Goal: Task Accomplishment & Management: Manage account settings

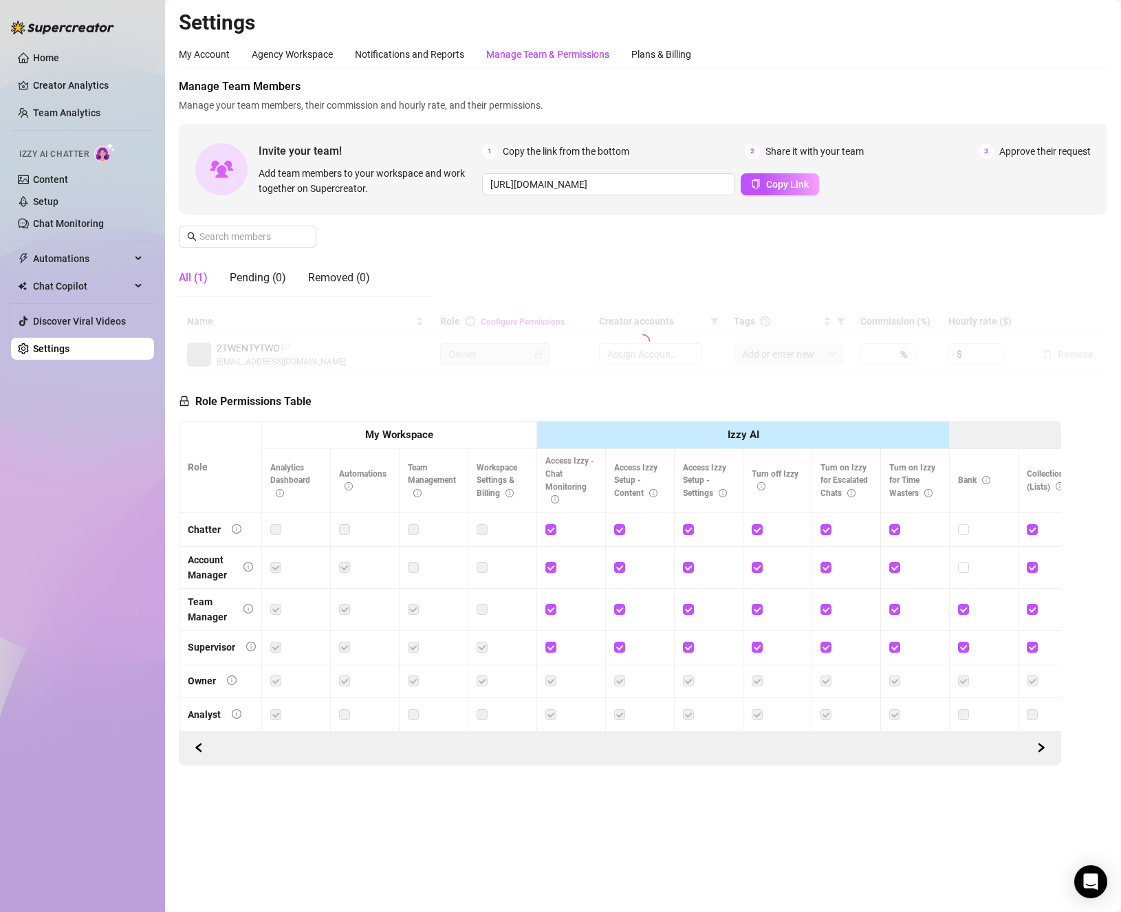
click at [599, 53] on div "Manage Team & Permissions" at bounding box center [547, 54] width 123 height 15
click at [290, 239] on input "text" at bounding box center [249, 236] width 98 height 15
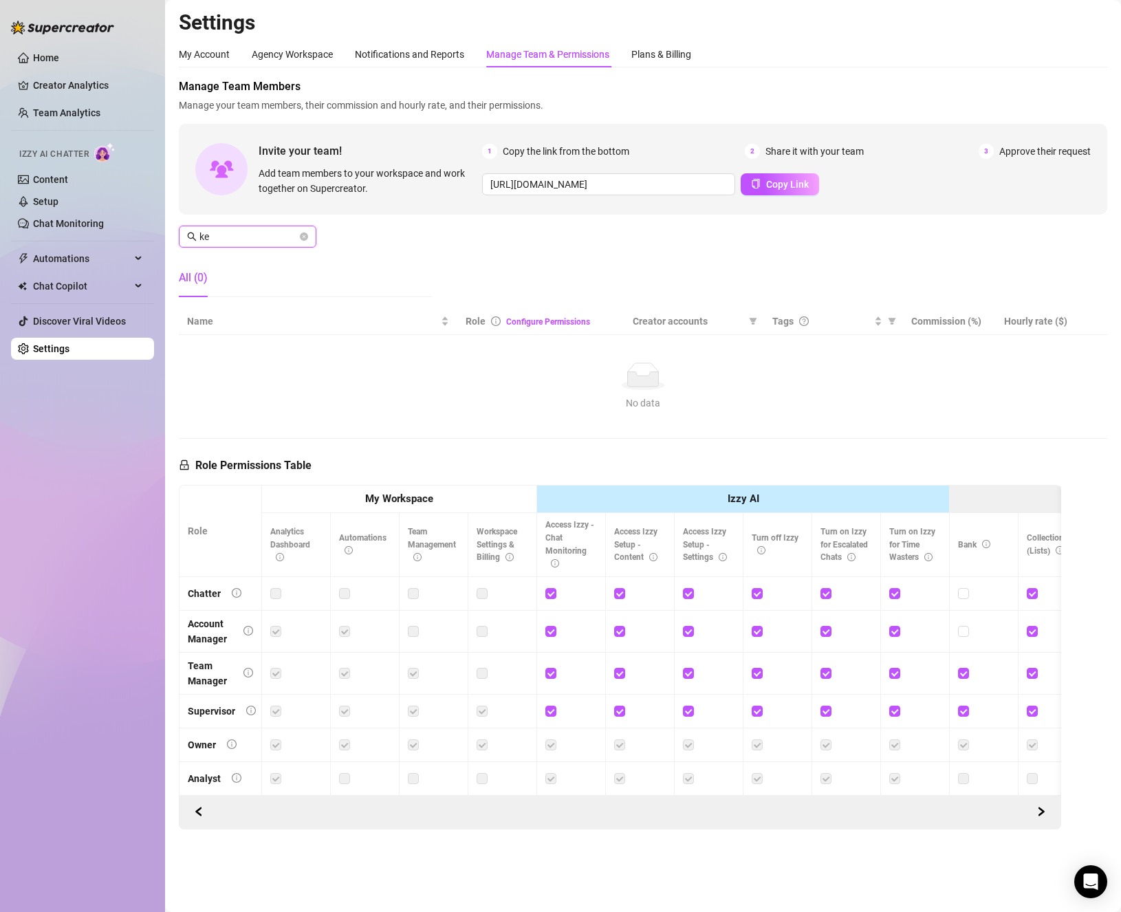
type input "k"
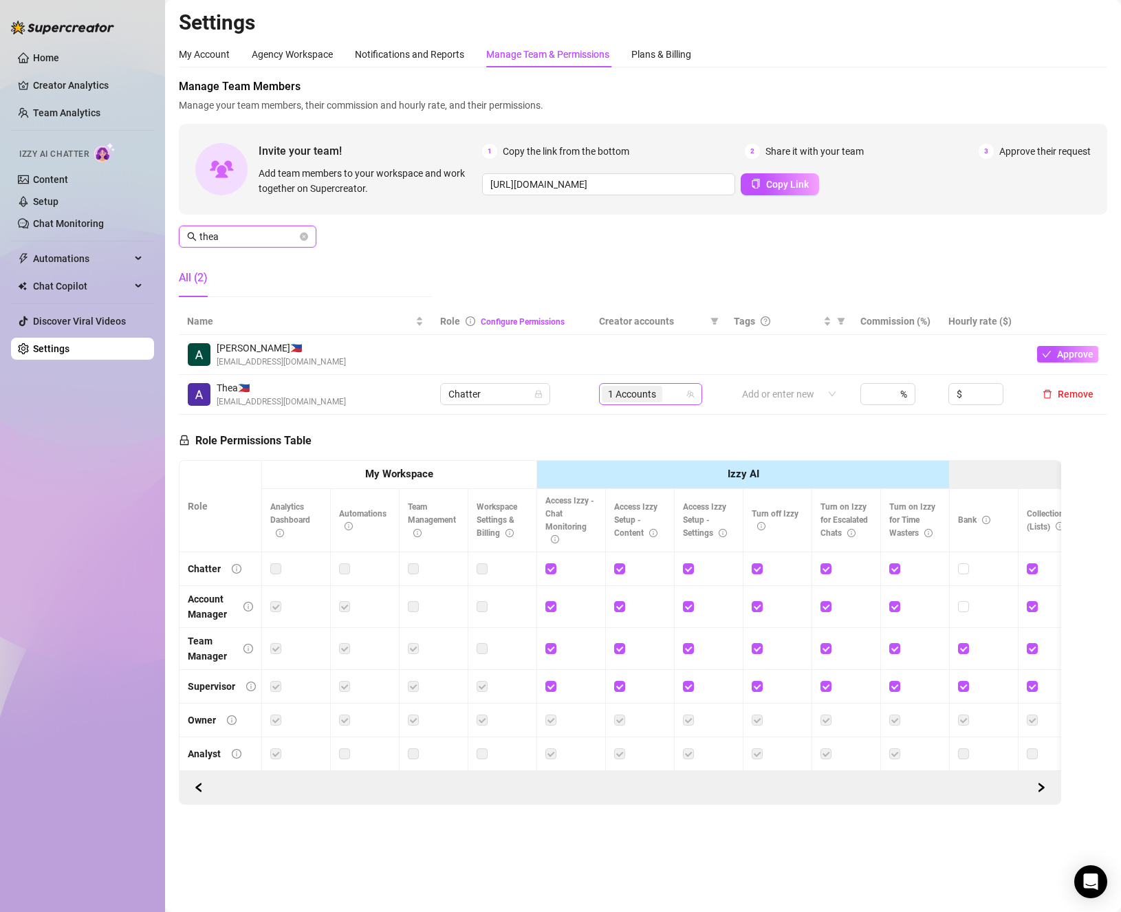
click at [677, 402] on div "1 Accounts" at bounding box center [643, 394] width 83 height 19
type input "thea"
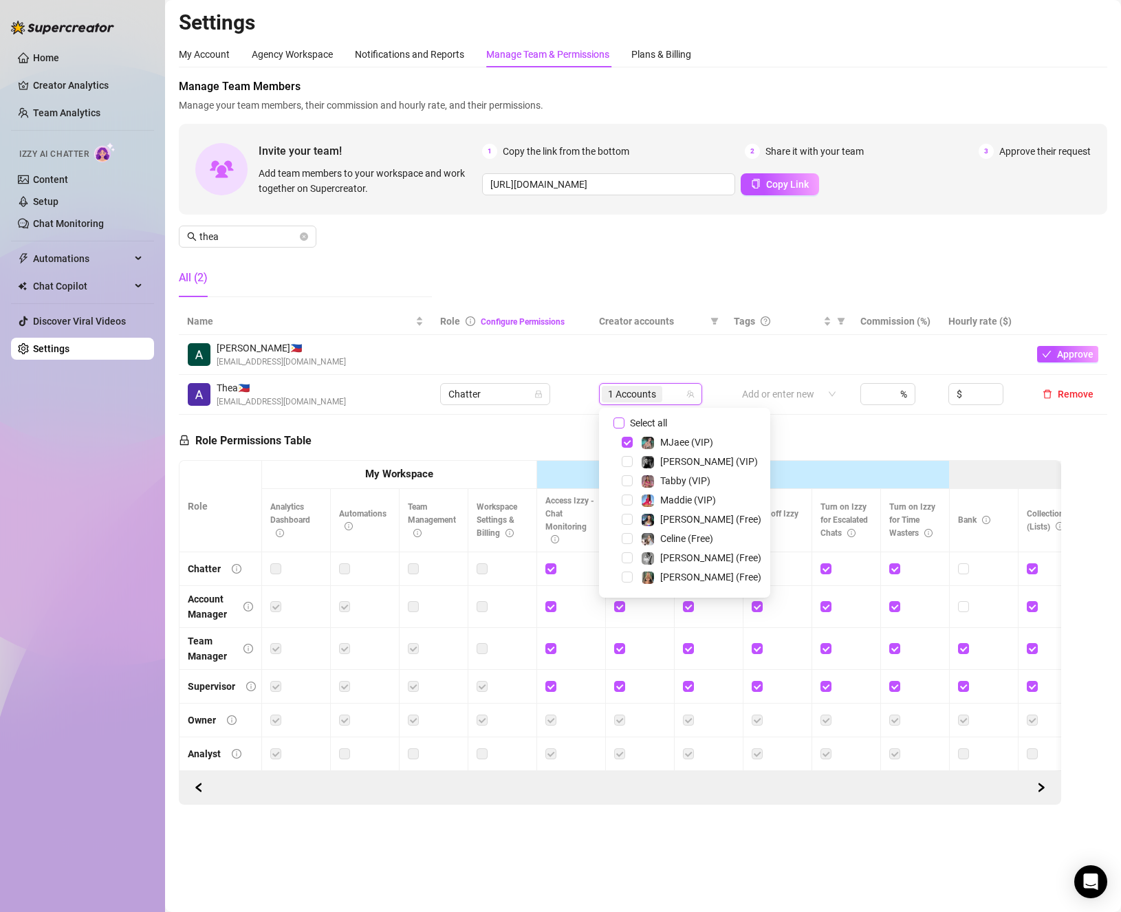
click at [650, 424] on span "Select all" at bounding box center [649, 423] width 48 height 15
click at [625, 424] on input "Select all" at bounding box center [619, 423] width 11 height 11
click at [650, 424] on span "Select all" at bounding box center [649, 423] width 48 height 15
click at [625, 424] on input "Select all" at bounding box center [619, 423] width 11 height 11
checkbox input "false"
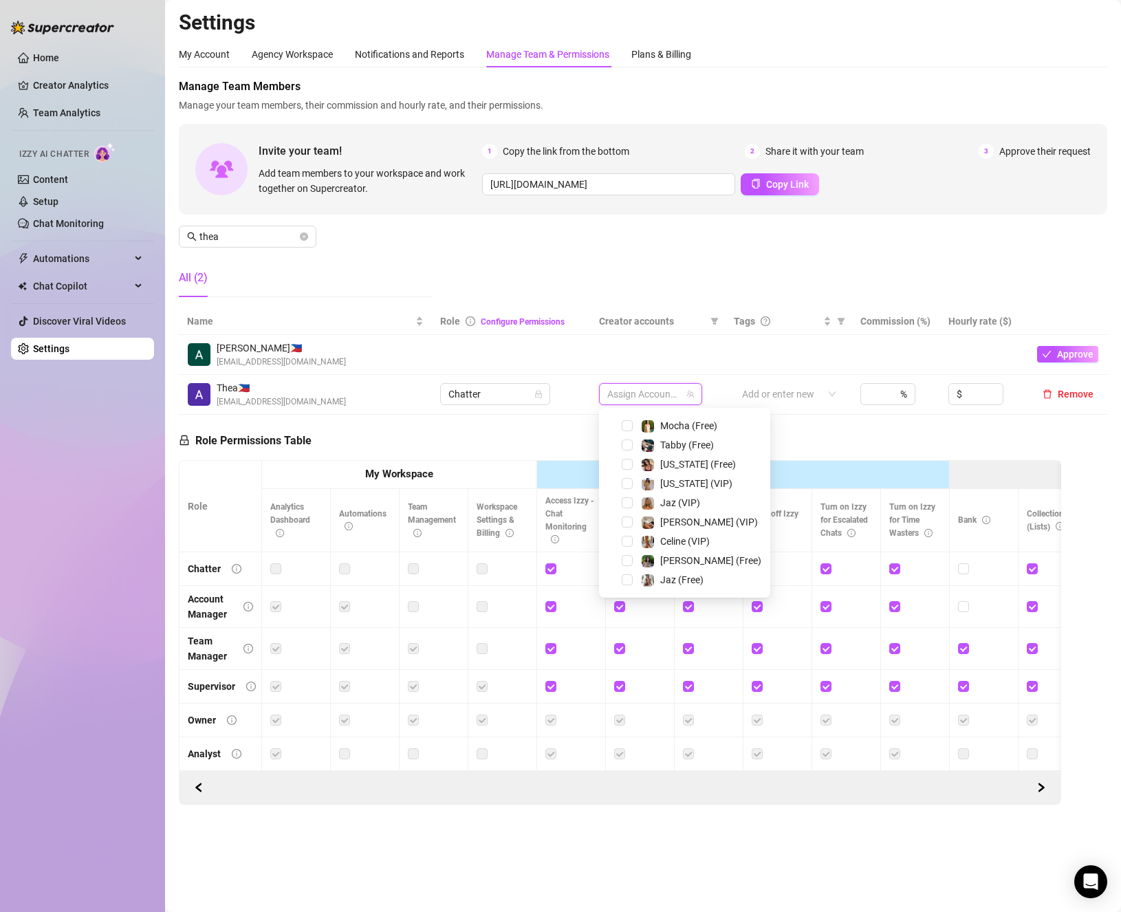
scroll to position [72, 0]
click at [626, 484] on span "Select tree node" at bounding box center [627, 486] width 11 height 11
click at [626, 458] on span "Select tree node" at bounding box center [627, 458] width 11 height 11
drag, startPoint x: 839, startPoint y: 451, endPoint x: 941, endPoint y: 502, distance: 114.5
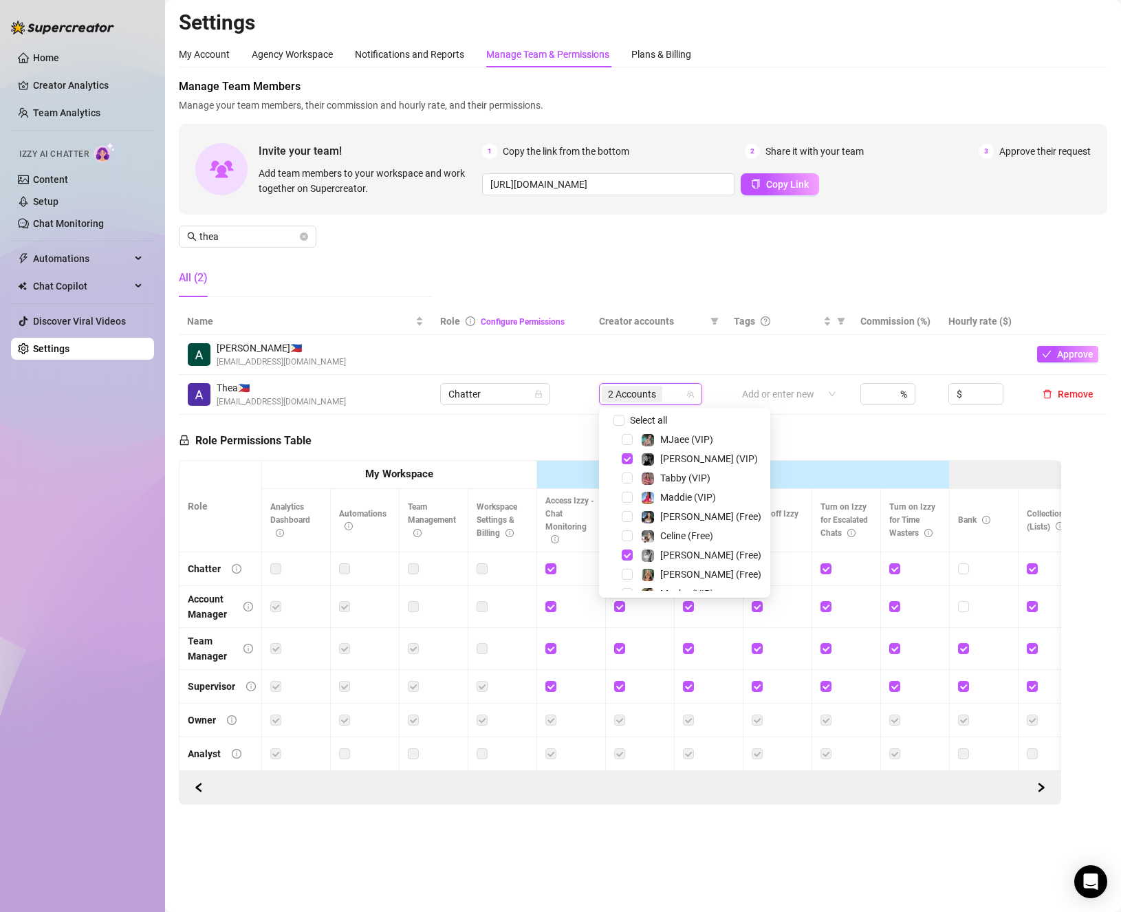
click at [839, 451] on div "Role Permissions Table Role My Workspace Izzy AI OnlyFans Side Menu OnlyFans Ch…" at bounding box center [620, 610] width 883 height 391
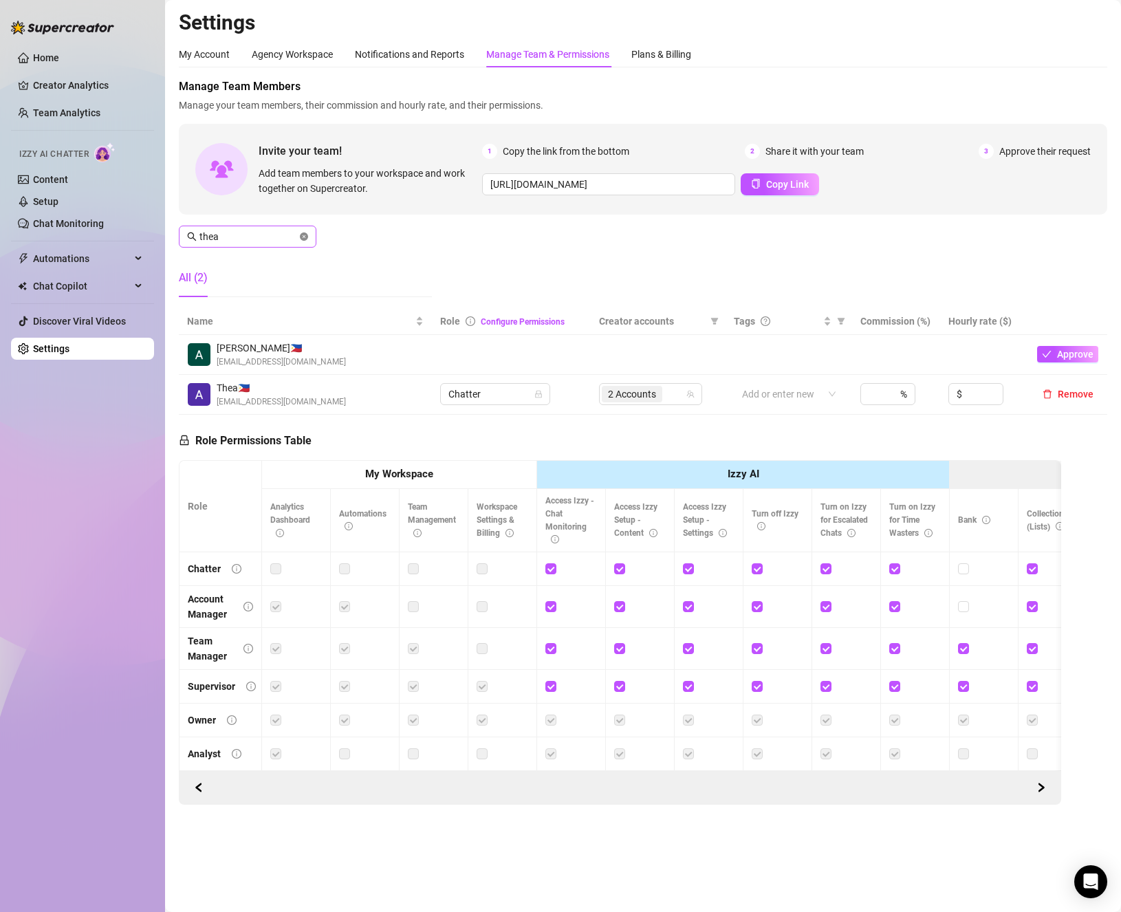
click at [305, 238] on icon "close-circle" at bounding box center [304, 237] width 8 height 8
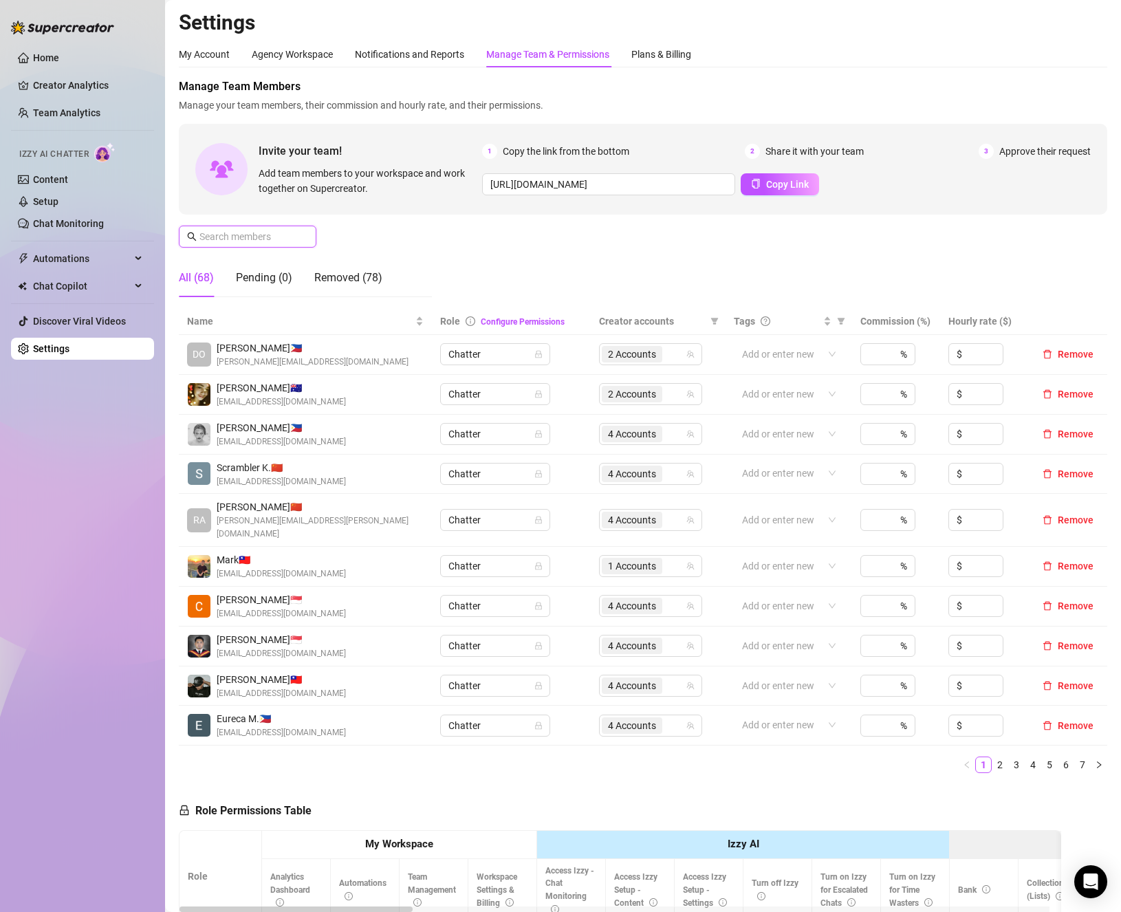
click at [261, 235] on input "text" at bounding box center [249, 236] width 98 height 15
click at [259, 224] on div "Manage Team Members Manage your team members, their commission and hourly rate,…" at bounding box center [643, 193] width 929 height 230
click at [284, 241] on input "text" at bounding box center [249, 236] width 98 height 15
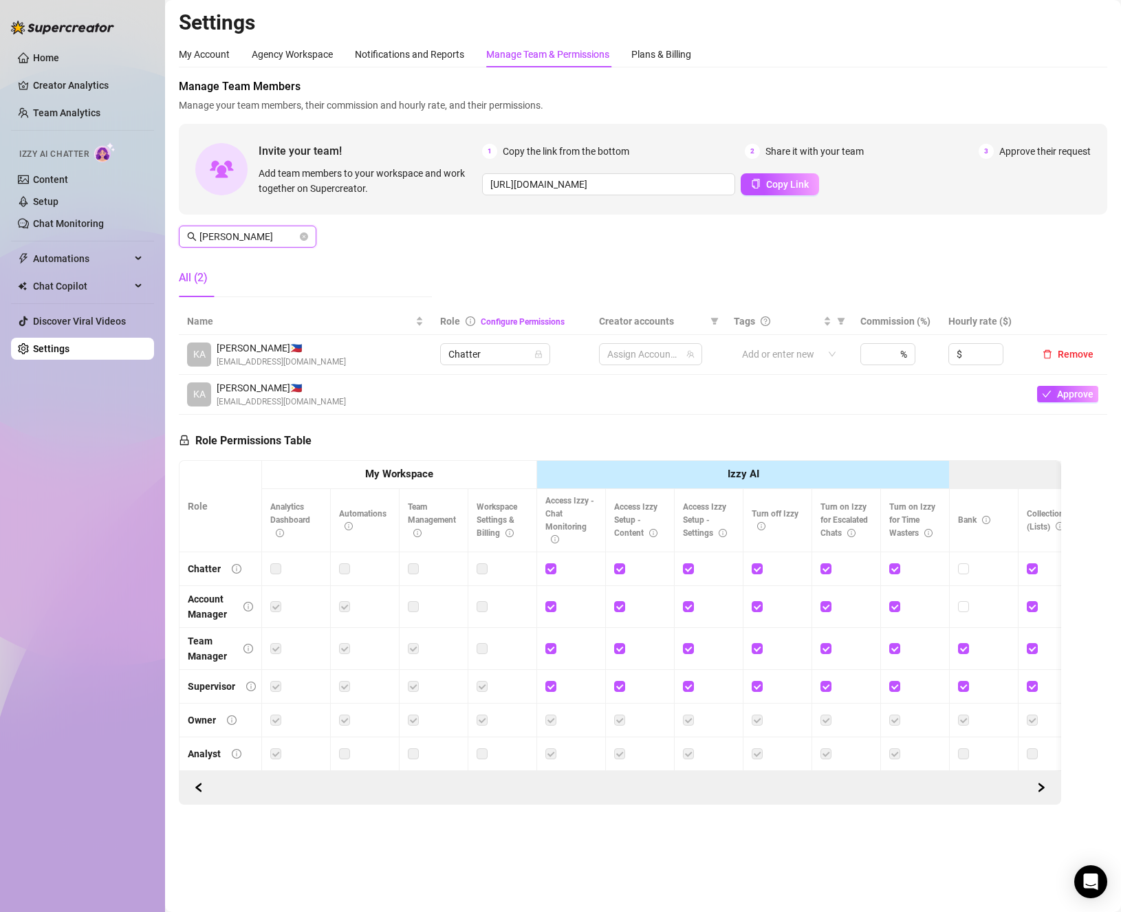
type input "[PERSON_NAME]"
click at [305, 241] on span at bounding box center [304, 236] width 8 height 15
click at [648, 355] on span "2 Accounts" at bounding box center [632, 354] width 48 height 15
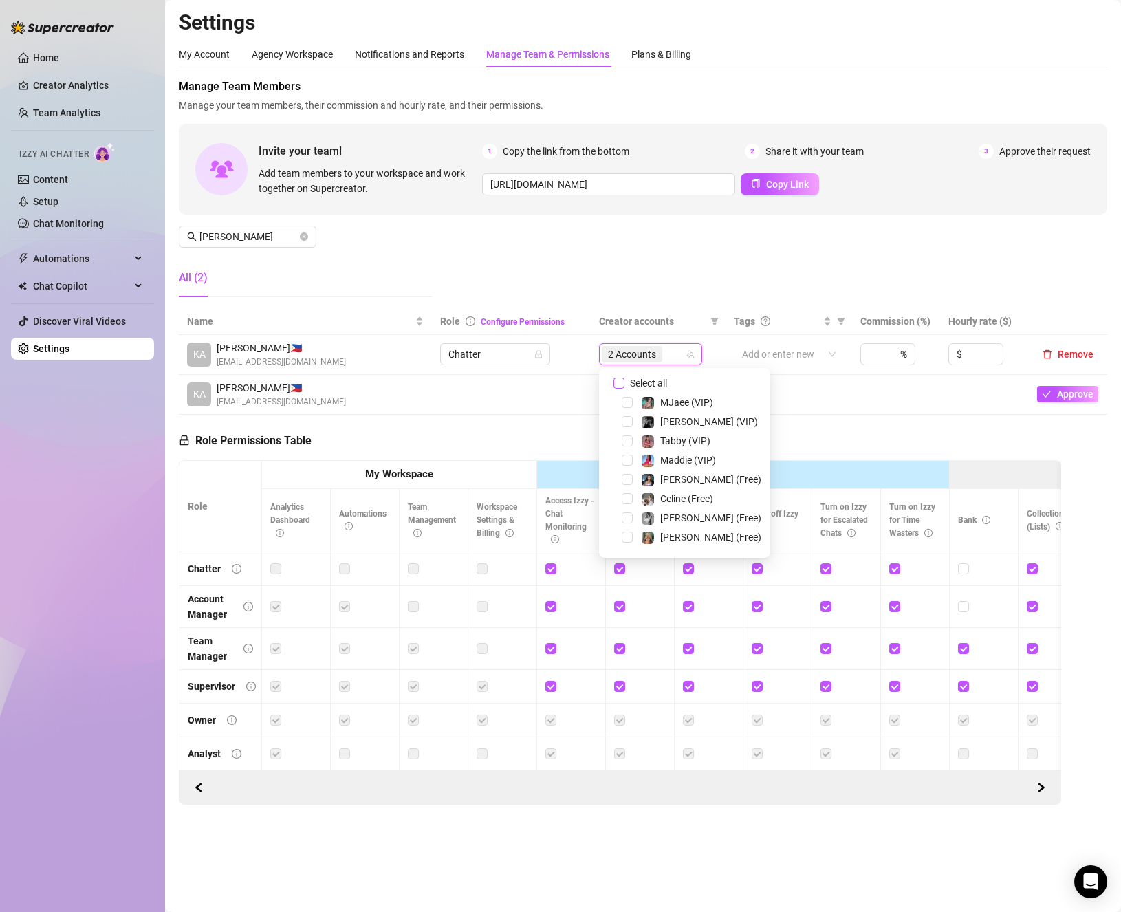
click at [631, 386] on span "Select all" at bounding box center [649, 383] width 48 height 15
click at [625, 386] on input "Select all" at bounding box center [619, 383] width 11 height 11
click at [631, 386] on span "Select all" at bounding box center [649, 383] width 48 height 15
click at [625, 386] on input "Select all" at bounding box center [619, 383] width 11 height 11
checkbox input "false"
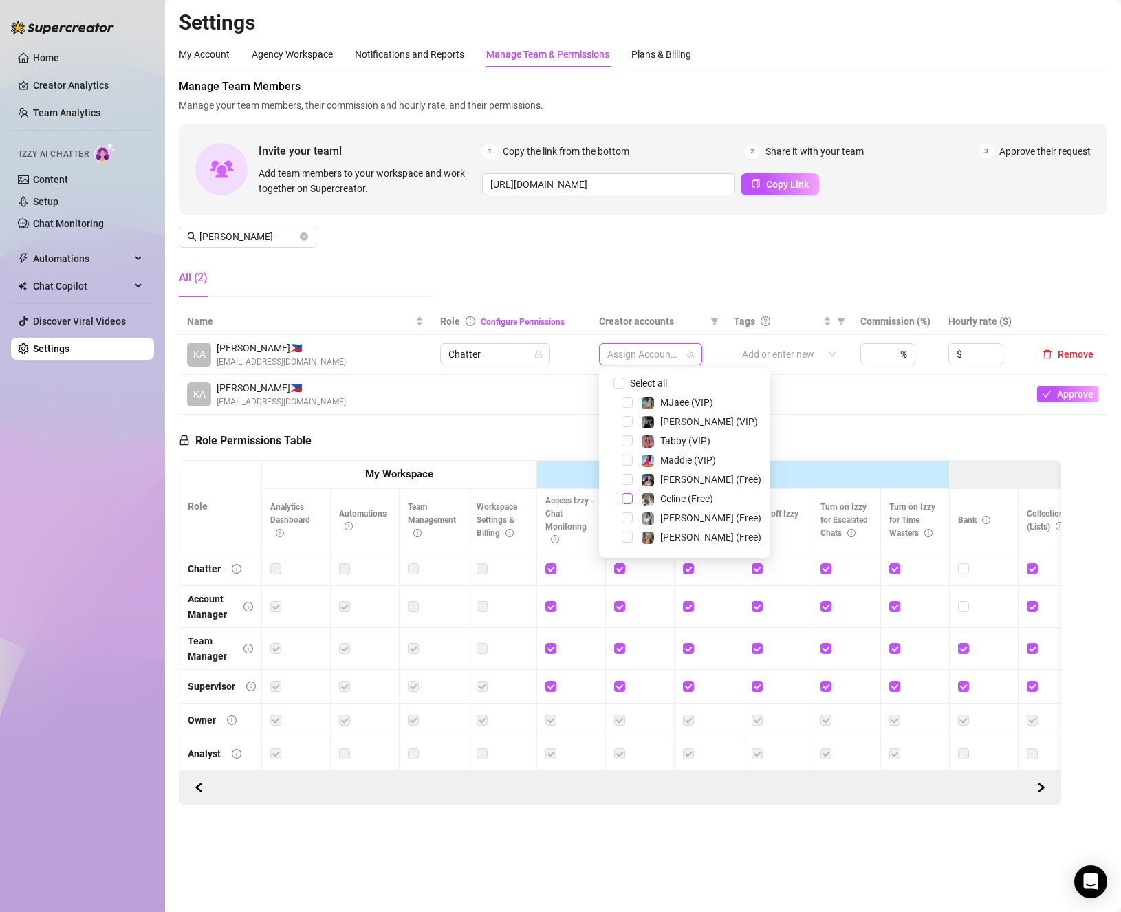
click at [631, 500] on span "Select tree node" at bounding box center [627, 498] width 11 height 11
click at [636, 499] on span "Celine (VIP)" at bounding box center [701, 501] width 131 height 17
drag, startPoint x: 524, startPoint y: 422, endPoint x: 471, endPoint y: 409, distance: 54.7
click at [524, 422] on div "Role Permissions Table Role My Workspace Izzy AI OnlyFans Side Menu OnlyFans Ch…" at bounding box center [620, 610] width 883 height 391
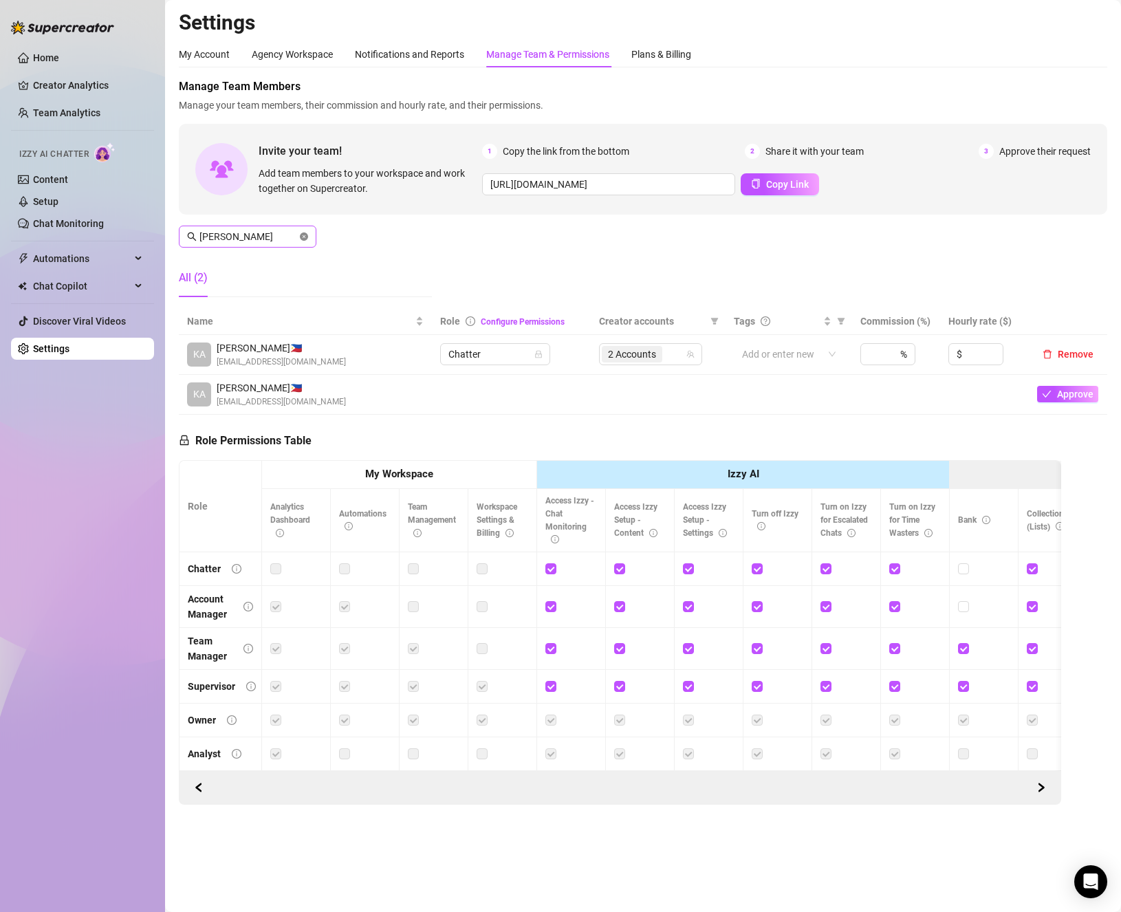
click at [303, 233] on icon "close-circle" at bounding box center [304, 237] width 8 height 8
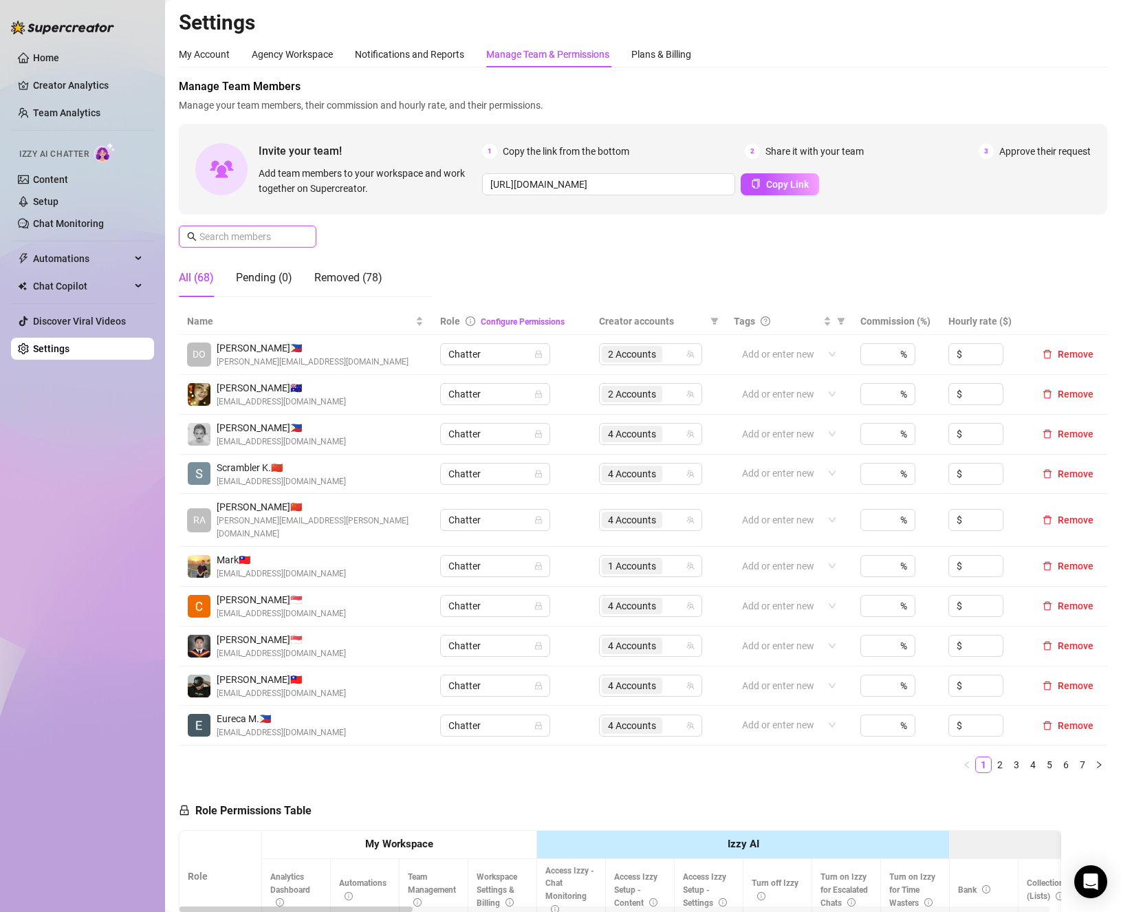
click at [283, 239] on input "text" at bounding box center [249, 236] width 98 height 15
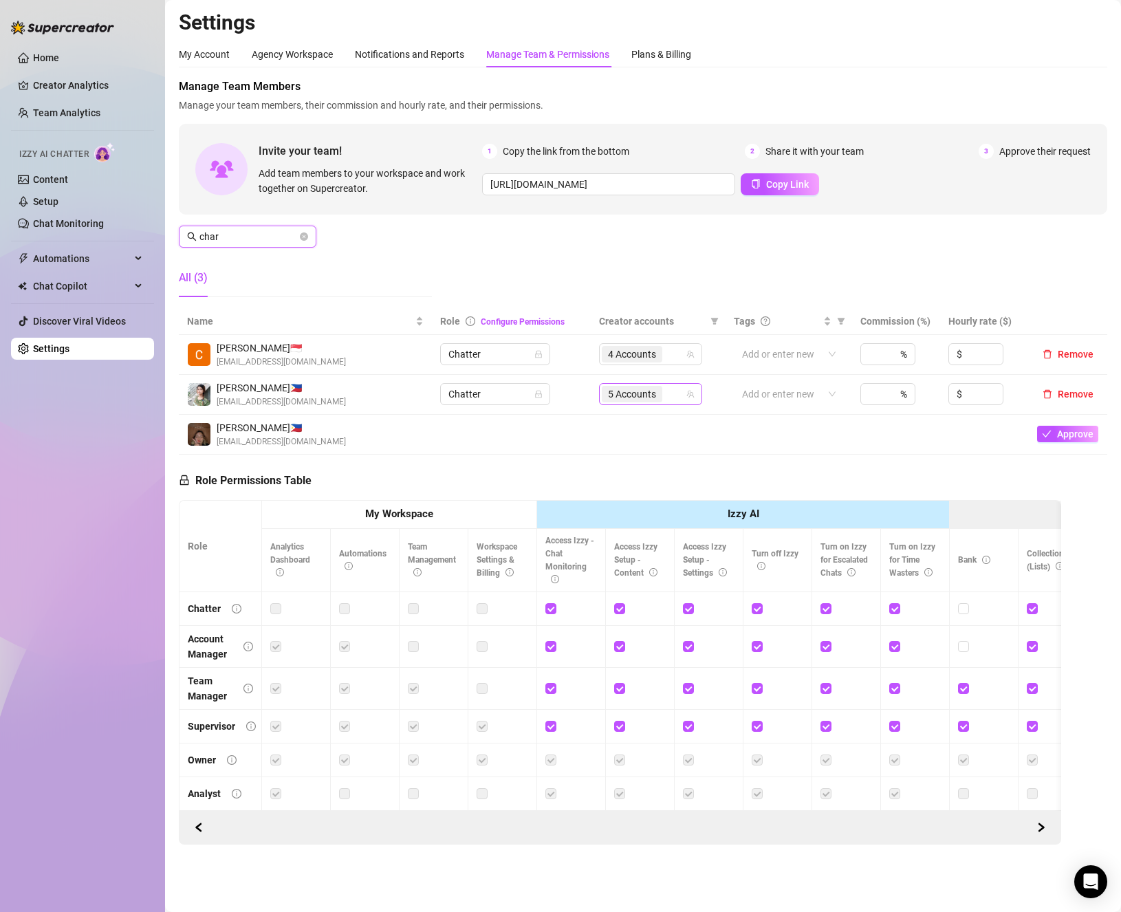
click at [645, 403] on div "5 Accounts" at bounding box center [633, 394] width 63 height 19
type input "char"
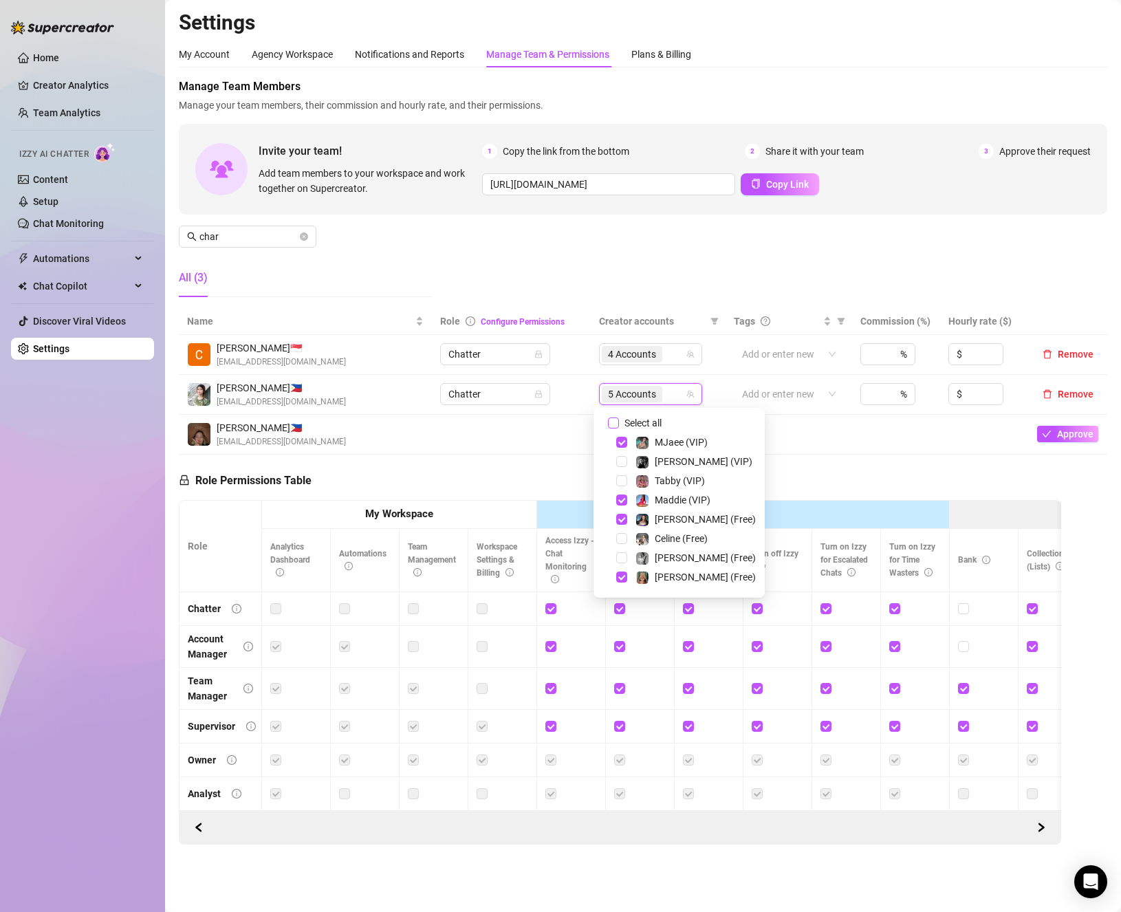
click at [634, 423] on span "Select all" at bounding box center [643, 423] width 48 height 15
click at [619, 423] on input "Select all" at bounding box center [613, 423] width 11 height 11
click at [634, 423] on span "Select all" at bounding box center [643, 423] width 48 height 15
click at [619, 423] on input "Select all" at bounding box center [613, 423] width 11 height 11
checkbox input "false"
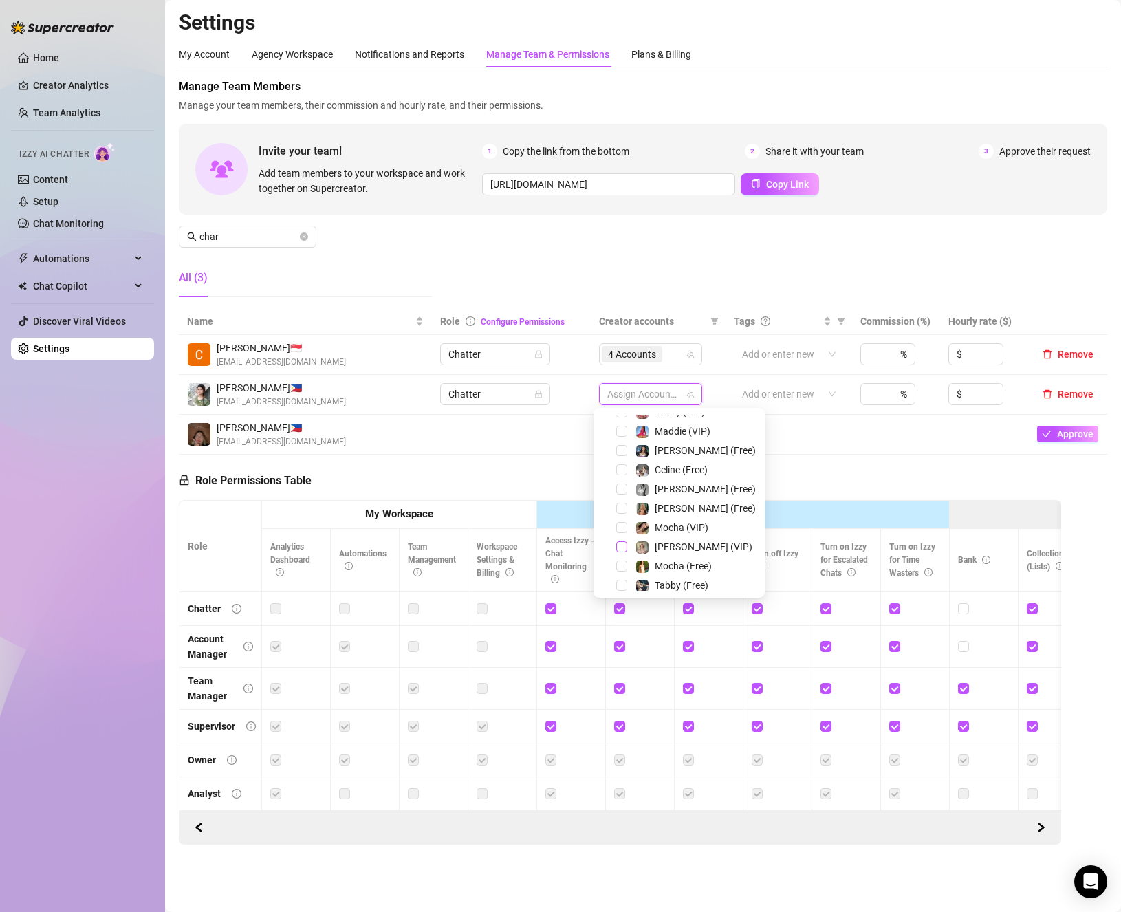
scroll to position [138, 0]
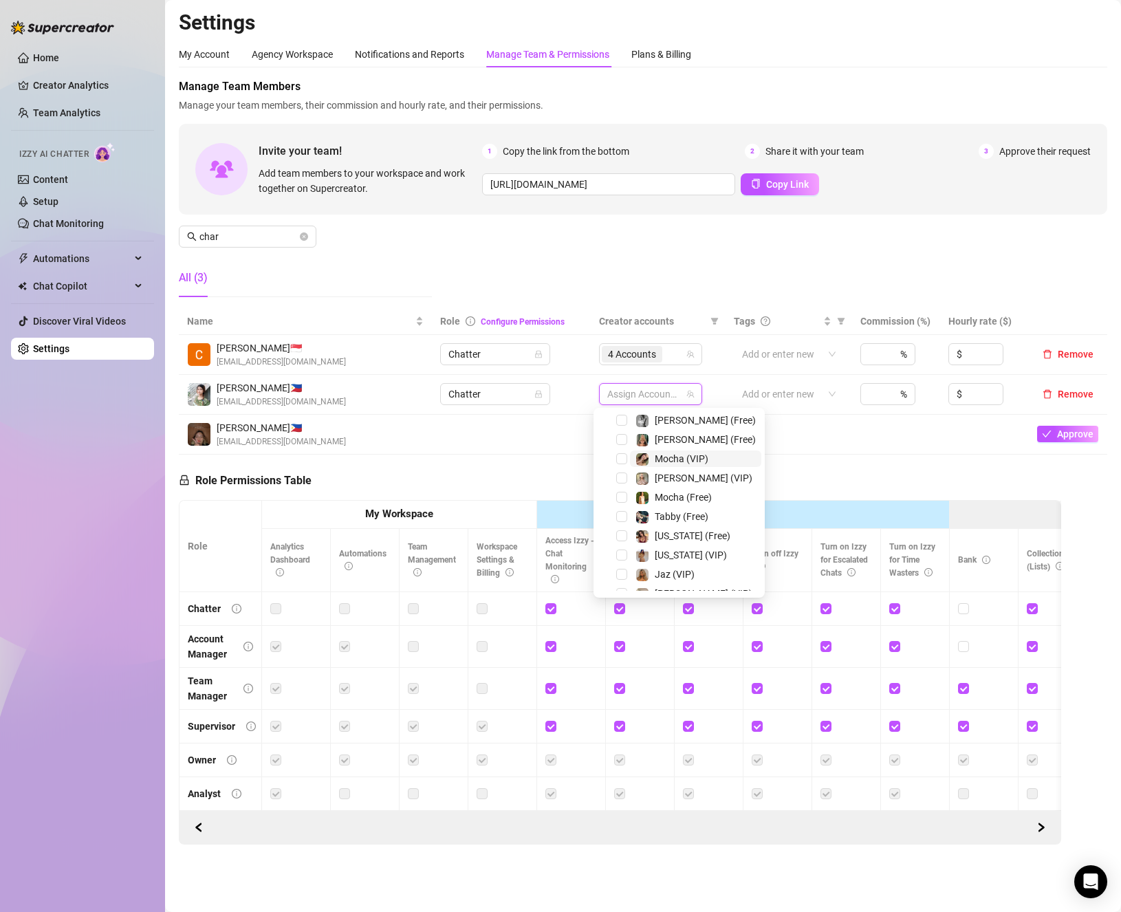
drag, startPoint x: 620, startPoint y: 482, endPoint x: 634, endPoint y: 459, distance: 27.1
click at [621, 480] on span "Select tree node" at bounding box center [621, 478] width 11 height 11
click at [628, 438] on div "[PERSON_NAME] (Free)" at bounding box center [679, 439] width 164 height 17
click at [624, 441] on span "Select tree node" at bounding box center [621, 439] width 11 height 11
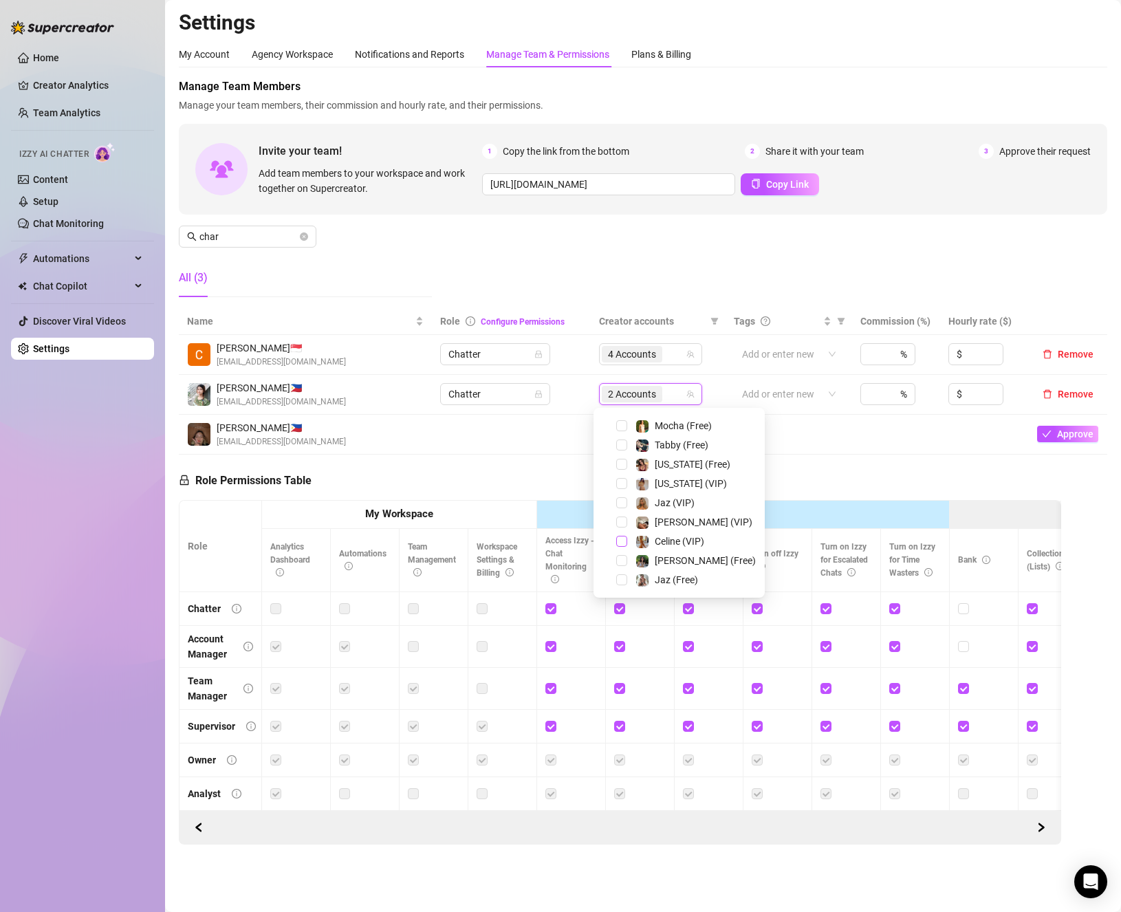
drag, startPoint x: 623, startPoint y: 542, endPoint x: 623, endPoint y: 526, distance: 15.8
click at [623, 541] on span "Select tree node" at bounding box center [621, 541] width 11 height 11
click at [621, 519] on span "Select tree node" at bounding box center [621, 522] width 11 height 11
click at [622, 562] on span "Select tree node" at bounding box center [621, 560] width 11 height 11
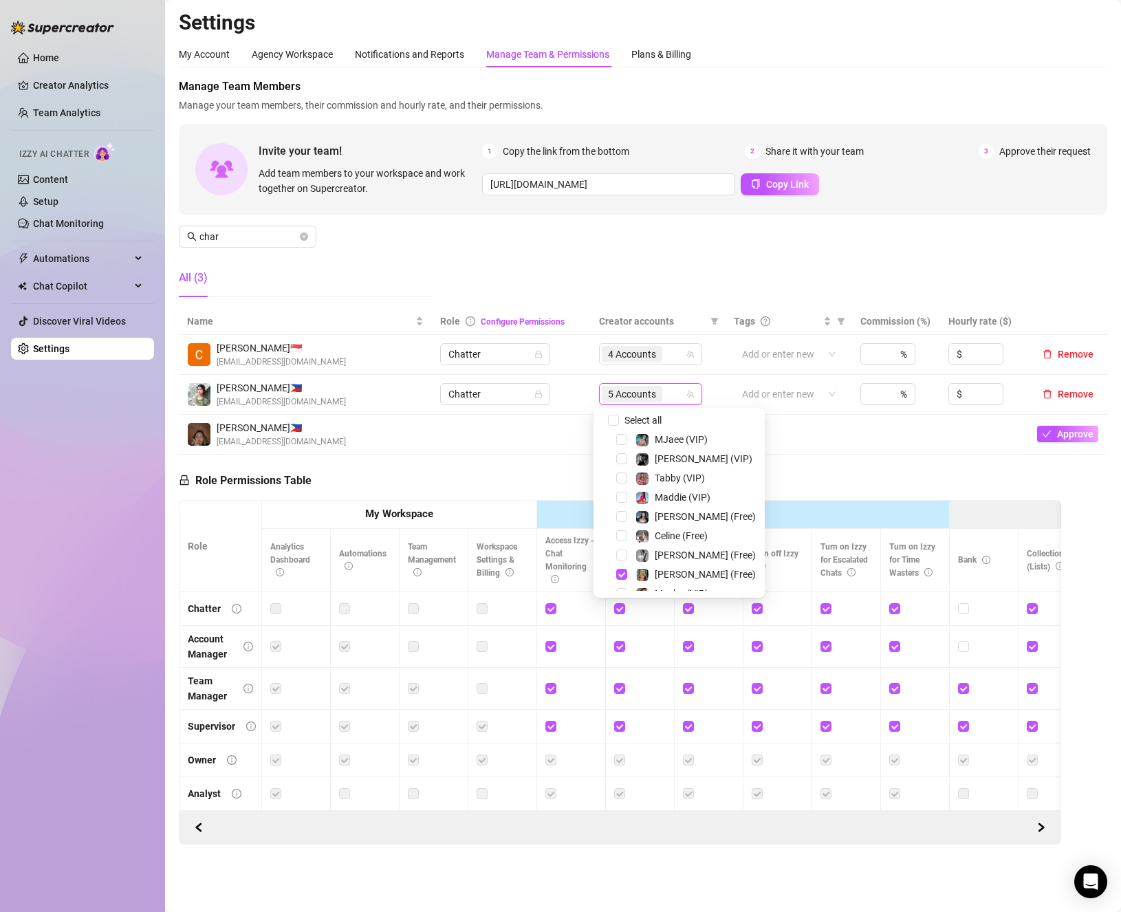
click at [615, 538] on div "Celine (Free)" at bounding box center [679, 536] width 164 height 17
click at [621, 536] on span "Select tree node" at bounding box center [621, 535] width 11 height 11
